Goal: Transaction & Acquisition: Purchase product/service

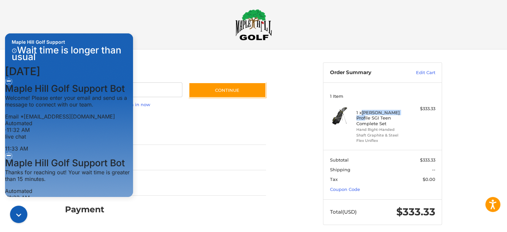
scroll to position [223, 0]
click at [293, 111] on div "Customer Guest Customer Email Subscribe to our newsletter. Continue Already hav…" at bounding box center [254, 143] width 400 height 188
drag, startPoint x: 122, startPoint y: 15, endPoint x: 117, endPoint y: 28, distance: 13.1
click at [122, 15] on h2 at bounding box center [253, 24] width 383 height 31
click at [9, 212] on div "How can we help?" at bounding box center [19, 214] width 24 height 22
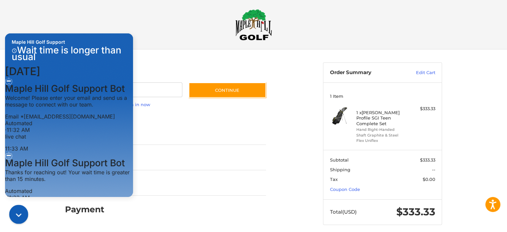
click at [13, 212] on icon "Gorgias live chat" at bounding box center [19, 215] width 12 height 15
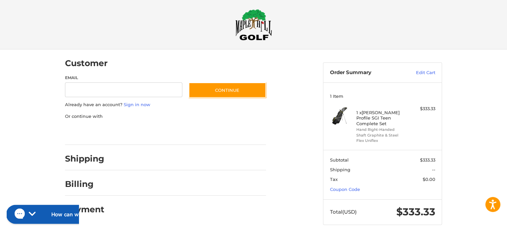
click at [51, 213] on h2 "How can we help?" at bounding box center [73, 214] width 45 height 7
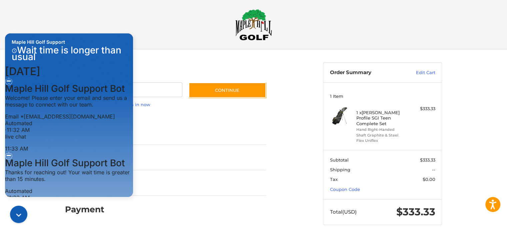
click at [306, 119] on div "Customer Guest Customer Email Subscribe to our newsletter. Continue Already hav…" at bounding box center [254, 143] width 400 height 188
click at [85, 42] on div "Maple Hill Golf Support Wait time is longer than usual" at bounding box center [69, 50] width 128 height 35
click at [87, 27] on body "Accessibility Screen-Reader Guide, Feedback, and Issue Reporting | New window C…" at bounding box center [253, 117] width 507 height 242
click at [28, 214] on div "How can we help?" at bounding box center [19, 214] width 24 height 22
click at [19, 214] on icon "Gorgias live chat" at bounding box center [19, 215] width 7 height 7
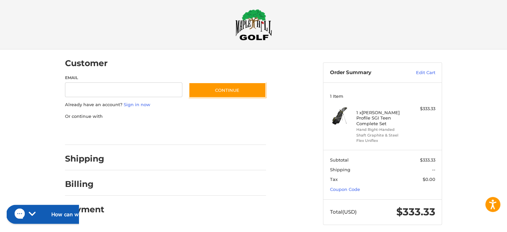
click at [51, 212] on h2 "How can we help?" at bounding box center [73, 214] width 45 height 7
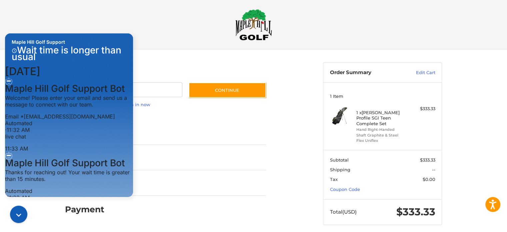
click at [139, 25] on body "Accessibility Screen-Reader Guide, Feedback, and Issue Reporting | New window C…" at bounding box center [253, 117] width 507 height 242
click at [101, 41] on div "Maple Hill Golf Support Wait time is longer than usual" at bounding box center [69, 50] width 128 height 35
click at [18, 212] on div "Gorgias live chat" at bounding box center [20, 216] width 12 height 12
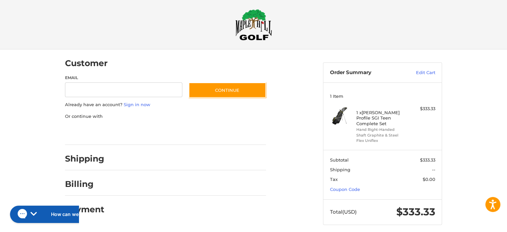
click at [311, 170] on div "Customer Guest Customer Email Subscribe to our newsletter. Continue Already hav…" at bounding box center [189, 134] width 258 height 171
click at [53, 207] on button "How can we help?" at bounding box center [48, 214] width 85 height 19
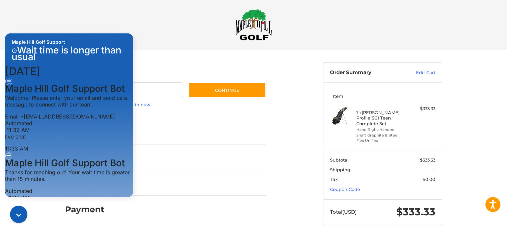
click at [290, 117] on div "Customer Guest Customer Email Subscribe to our newsletter. Continue Already hav…" at bounding box center [254, 143] width 400 height 188
click at [68, 45] on div "Maple Hill Golf Support Wait time is longer than usual" at bounding box center [69, 51] width 123 height 24
click at [18, 220] on div "Gorgias live chat" at bounding box center [20, 216] width 12 height 12
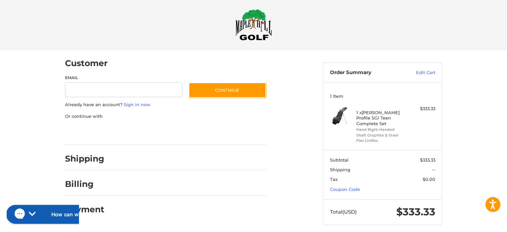
click at [51, 212] on h2 "How can we help?" at bounding box center [73, 214] width 45 height 7
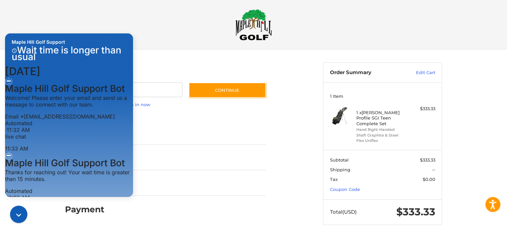
click at [163, 59] on div "Customer Guest Customer Email Subscribe to our newsletter. Continue Already hav…" at bounding box center [254, 143] width 400 height 188
click at [284, 128] on ol "Customer Guest Customer Email Subscribe to our newsletter. Continue Already hav…" at bounding box center [178, 134] width 227 height 171
click at [21, 210] on button "How can we help?" at bounding box center [18, 214] width 19 height 19
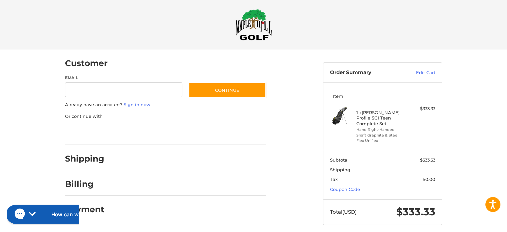
click at [51, 217] on h2 "How can we help?" at bounding box center [73, 214] width 45 height 7
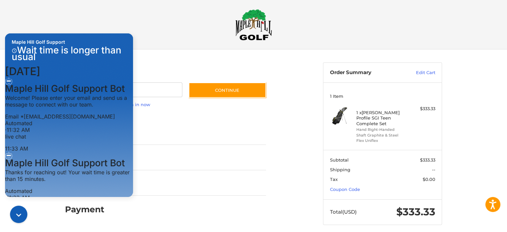
click at [181, 57] on div "Customer Guest Customer Email Subscribe to our newsletter. Continue Already hav…" at bounding box center [254, 143] width 400 height 188
click at [17, 213] on icon "Gorgias live chat" at bounding box center [20, 215] width 7 height 7
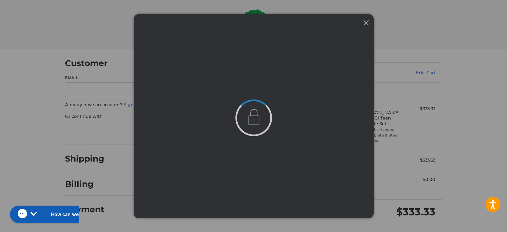
scroll to position [0, 0]
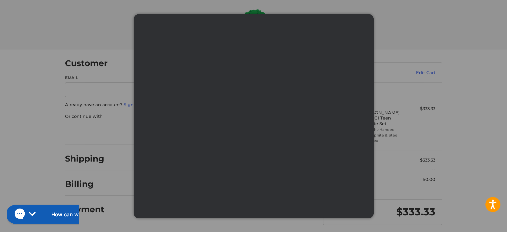
click at [28, 217] on button "How can we help?" at bounding box center [48, 214] width 85 height 19
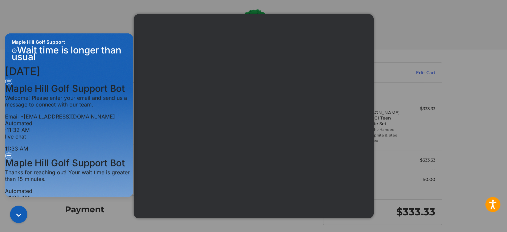
click at [84, 28] on body "Accessibility Screen-Reader Guide, Feedback, and Issue Reporting | New window C…" at bounding box center [253, 117] width 507 height 242
click at [97, 23] on div at bounding box center [253, 116] width 507 height 232
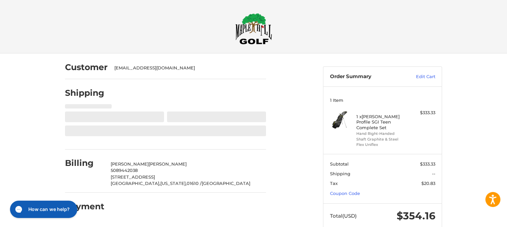
select select "**"
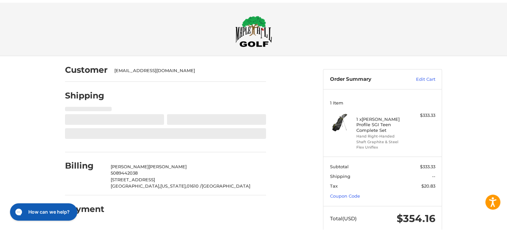
scroll to position [9, 0]
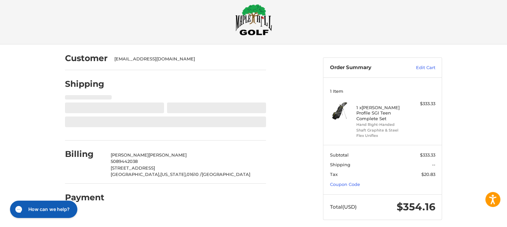
select select "**"
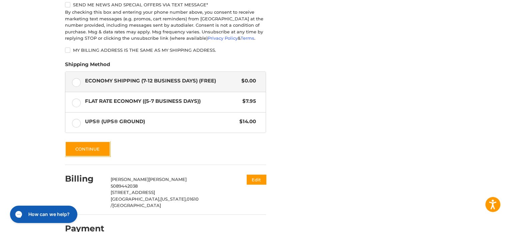
scroll to position [334, 0]
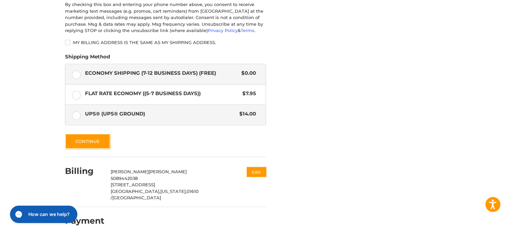
click at [121, 113] on span "UPS® (UPS® Ground)" at bounding box center [160, 114] width 151 height 8
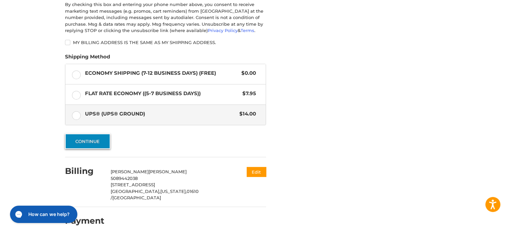
click at [93, 141] on button "Continue" at bounding box center [87, 140] width 45 height 15
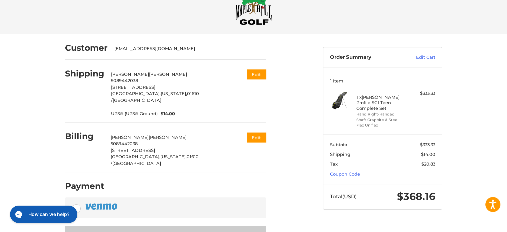
scroll to position [34, 0]
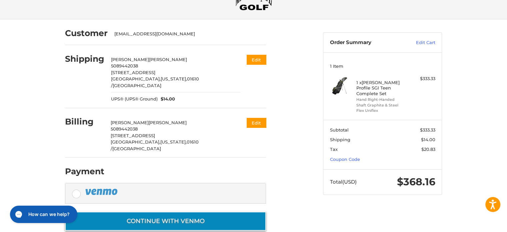
click at [184, 212] on button "Continue with Venmo" at bounding box center [165, 221] width 201 height 19
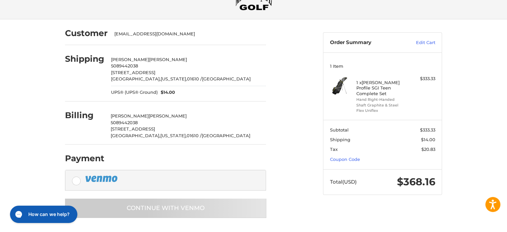
scroll to position [7, 0]
